Goal: Check status: Check status

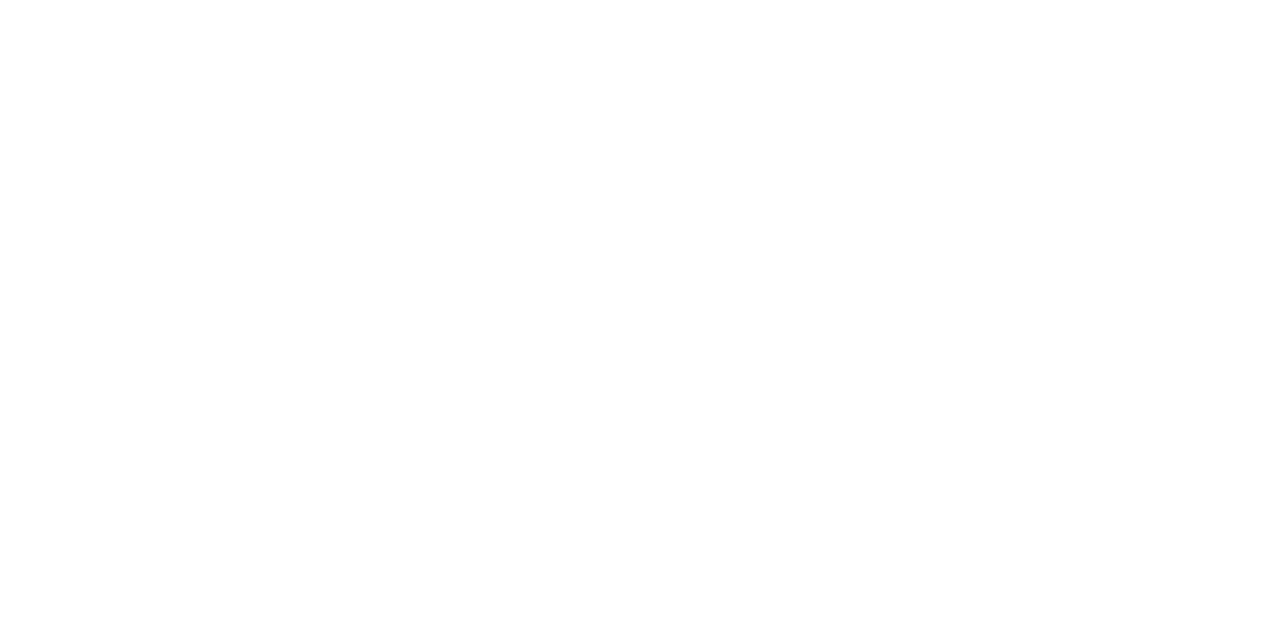
type input "**********"
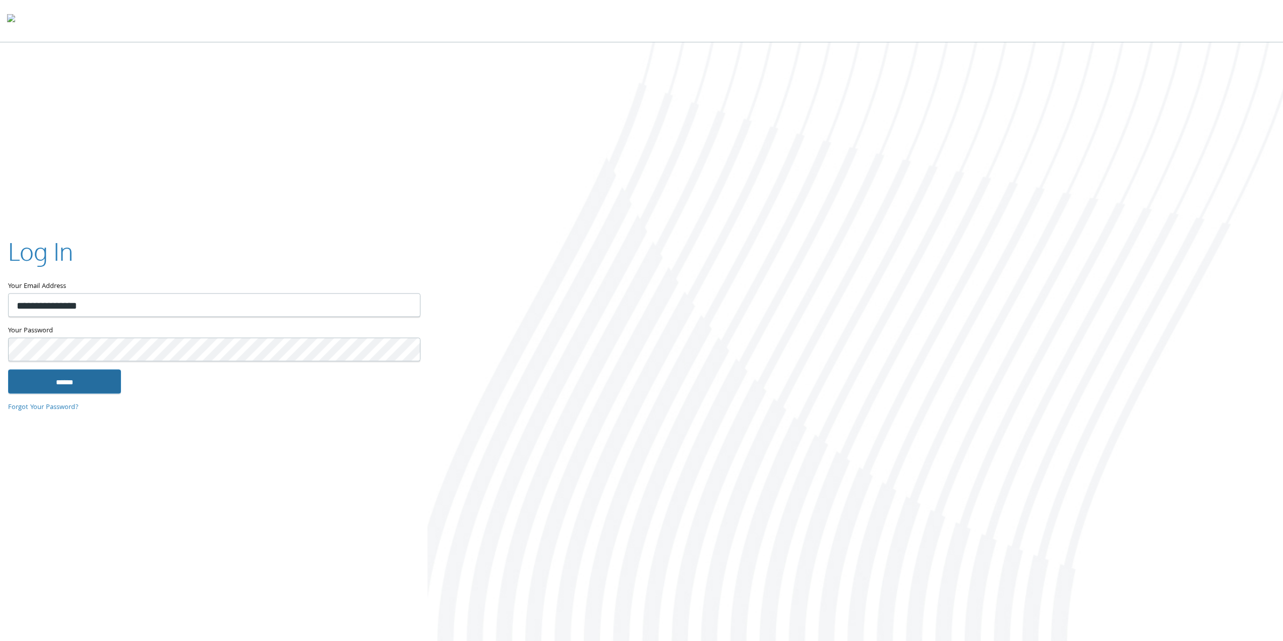
click at [74, 381] on input "******" at bounding box center [64, 381] width 113 height 24
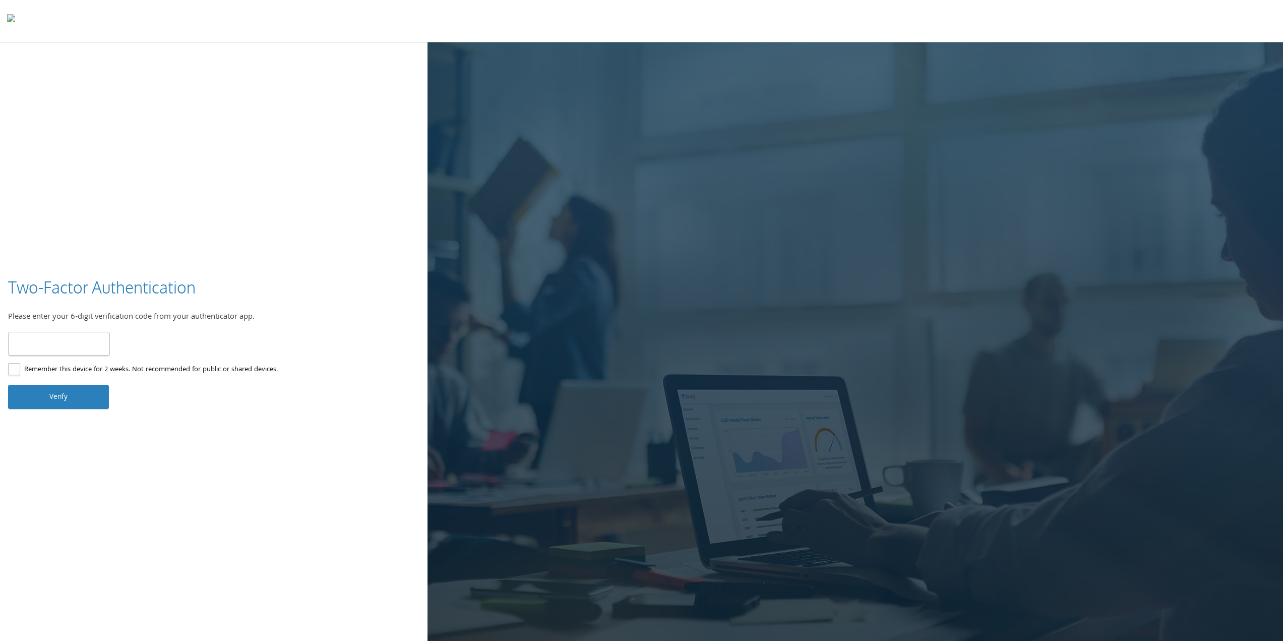
click at [63, 341] on input "number" at bounding box center [59, 344] width 102 height 24
type input "******"
